Goal: Navigation & Orientation: Find specific page/section

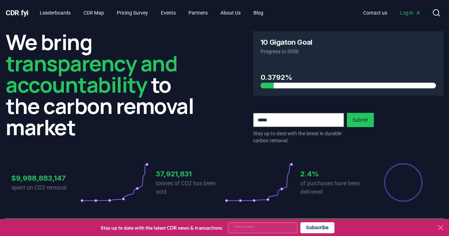
click at [403, 12] on span "Log in" at bounding box center [410, 12] width 21 height 7
click at [91, 11] on link "CDR Map" at bounding box center [94, 12] width 32 height 13
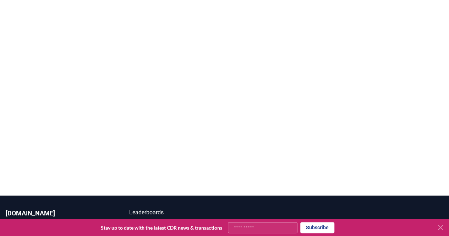
scroll to position [153, 0]
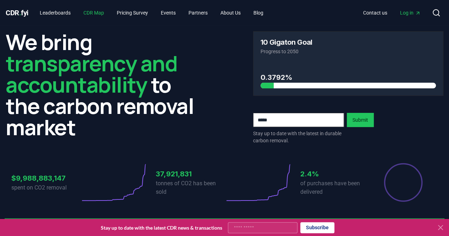
click at [93, 13] on link "CDR Map" at bounding box center [94, 12] width 32 height 13
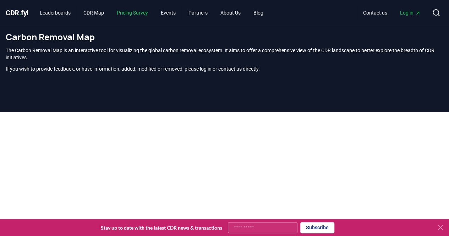
click at [128, 13] on link "Pricing Survey" at bounding box center [132, 12] width 43 height 13
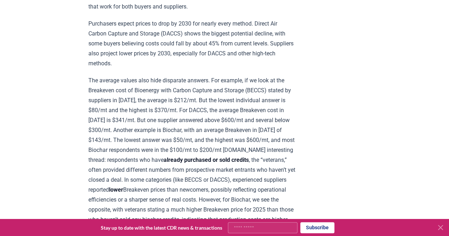
scroll to position [824, 0]
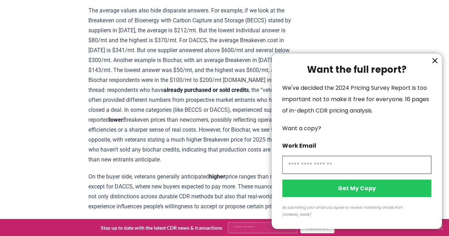
click at [435, 63] on icon "information" at bounding box center [435, 61] width 4 height 4
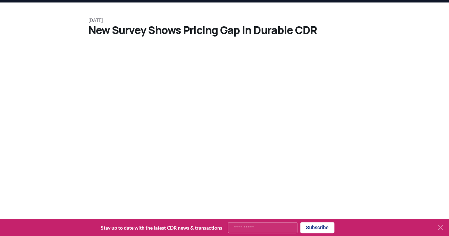
scroll to position [0, 0]
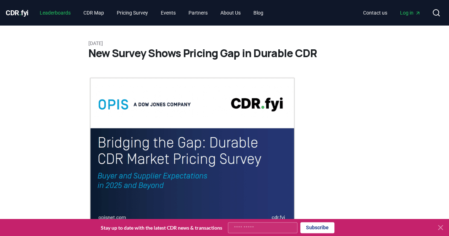
click at [61, 14] on link "Leaderboards" at bounding box center [55, 12] width 42 height 13
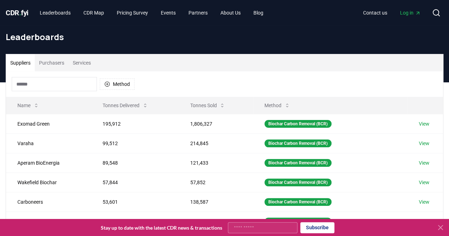
click at [48, 66] on button "Purchasers" at bounding box center [52, 62] width 34 height 17
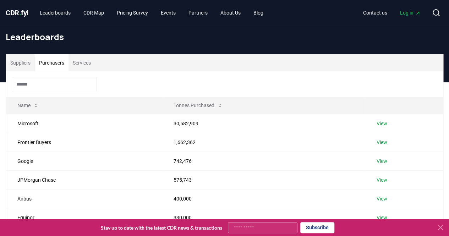
click at [83, 64] on button "Services" at bounding box center [82, 62] width 27 height 17
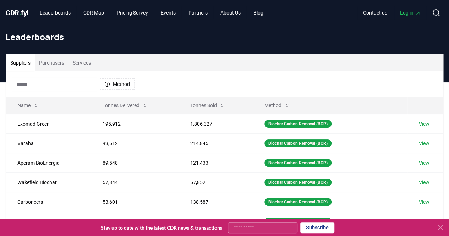
click at [28, 62] on button "Suppliers" at bounding box center [20, 62] width 29 height 17
